Goal: Task Accomplishment & Management: Complete application form

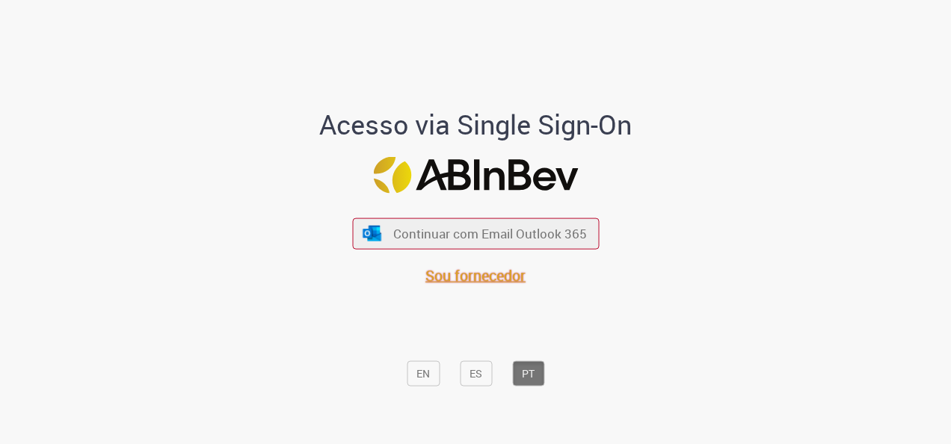
click at [495, 276] on span "Sou fornecedor" at bounding box center [475, 275] width 100 height 20
click at [485, 274] on span "Sou fornecedor" at bounding box center [475, 275] width 100 height 20
